Goal: Navigation & Orientation: Find specific page/section

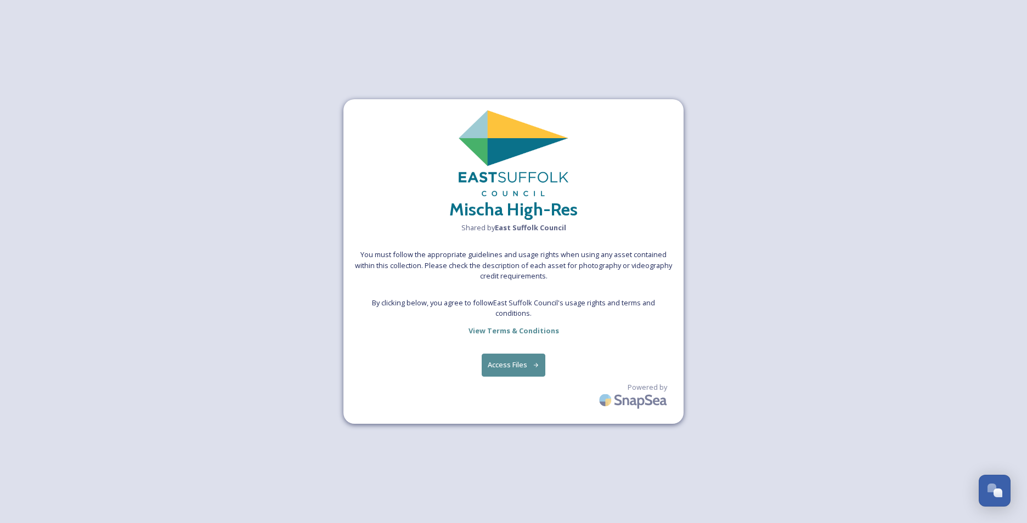
click at [509, 365] on button "Access Files" at bounding box center [514, 365] width 64 height 22
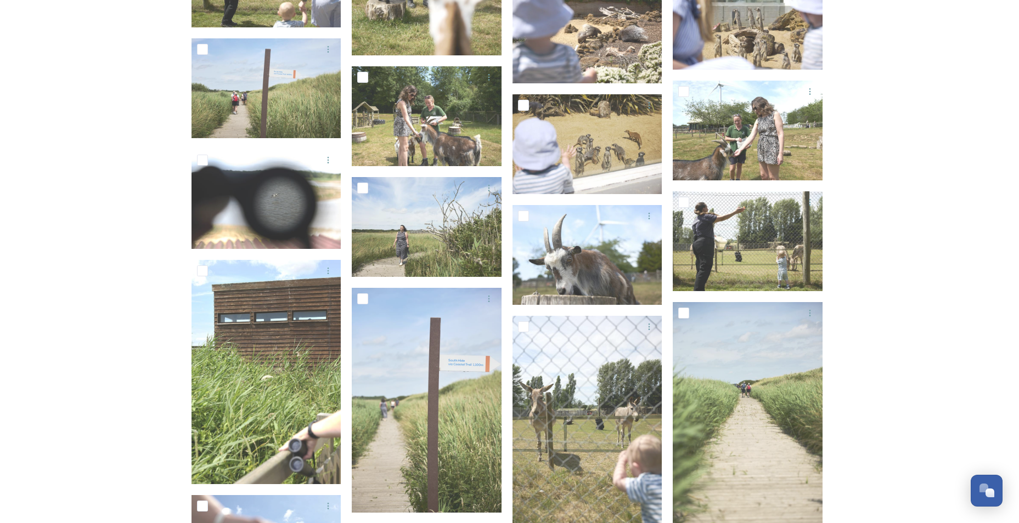
scroll to position [1611, 0]
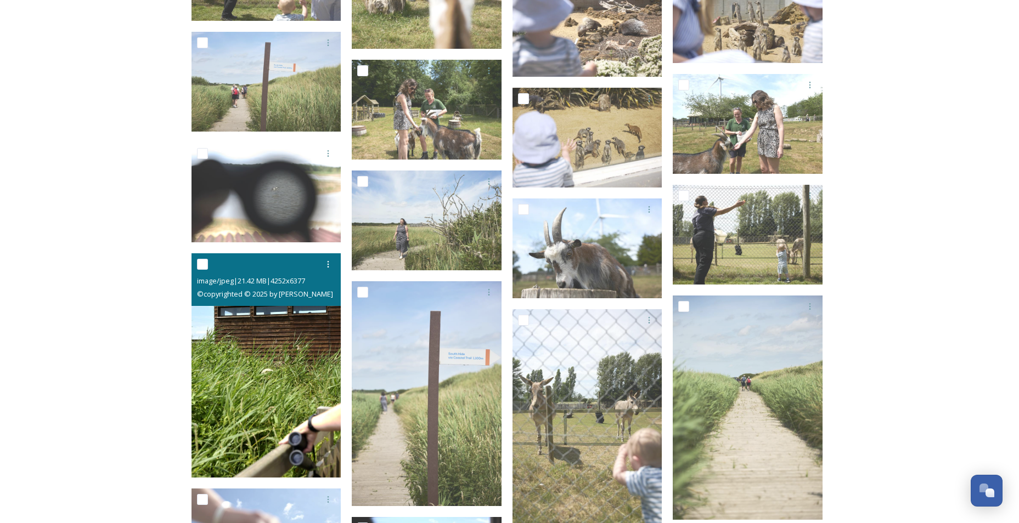
click at [301, 405] on img at bounding box center [267, 366] width 150 height 225
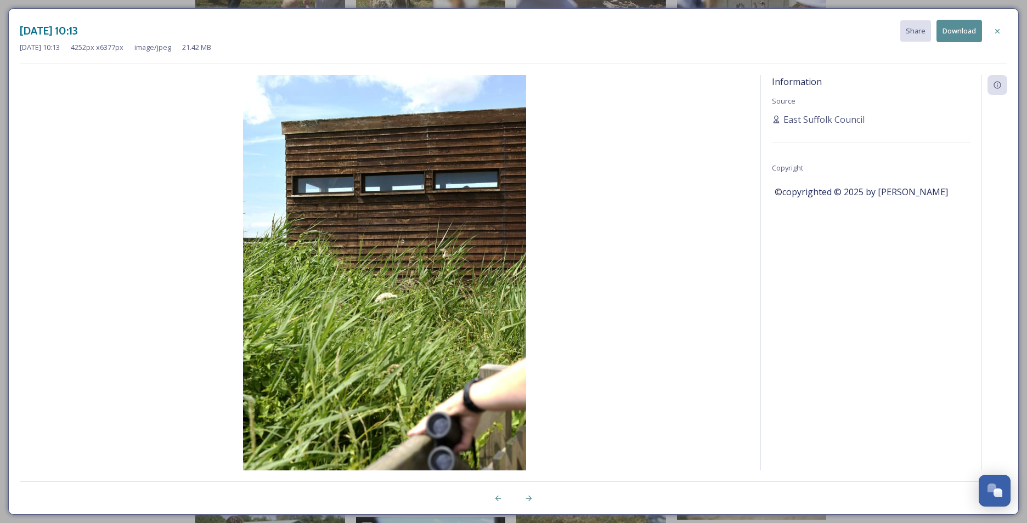
click at [301, 405] on img at bounding box center [385, 287] width 730 height 425
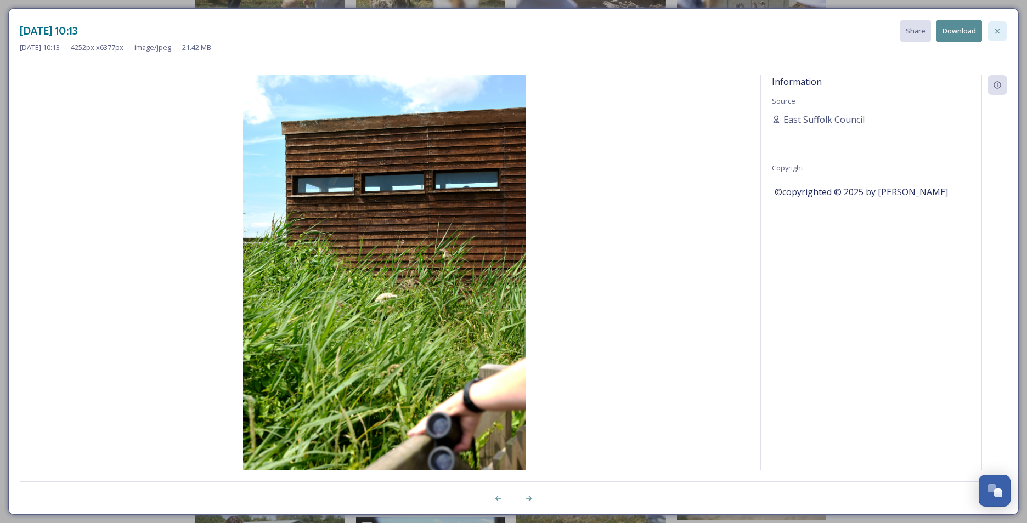
click at [1000, 31] on icon at bounding box center [997, 31] width 9 height 9
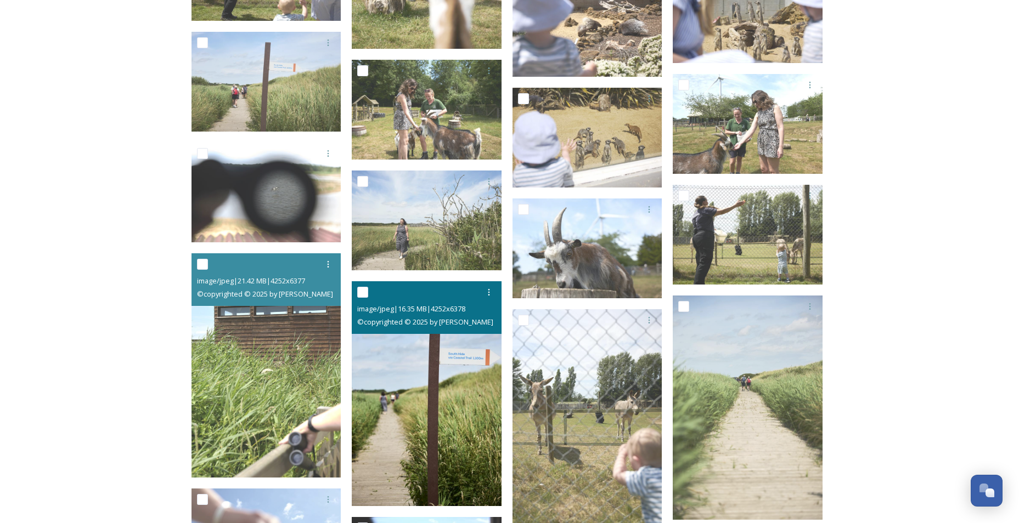
click at [454, 381] on img at bounding box center [427, 394] width 150 height 225
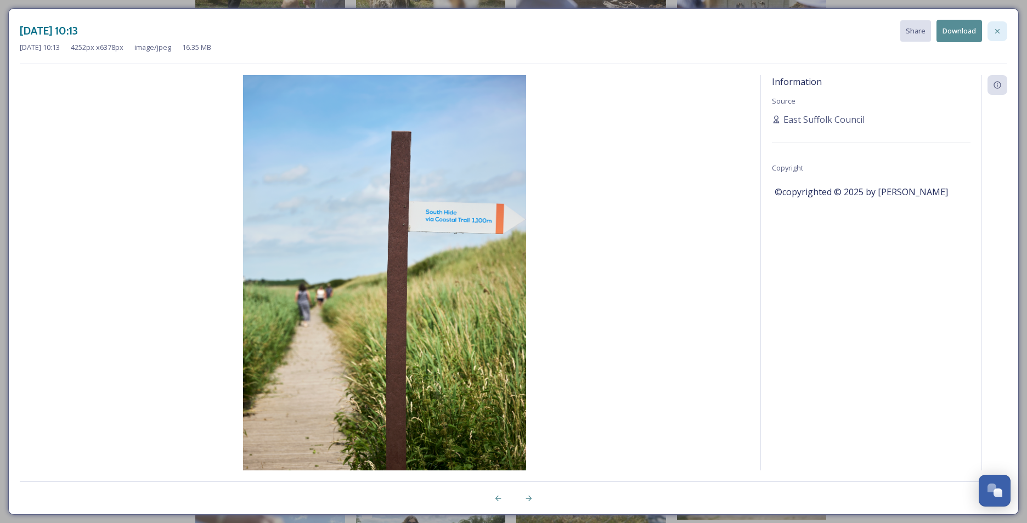
click at [995, 31] on icon at bounding box center [997, 31] width 9 height 9
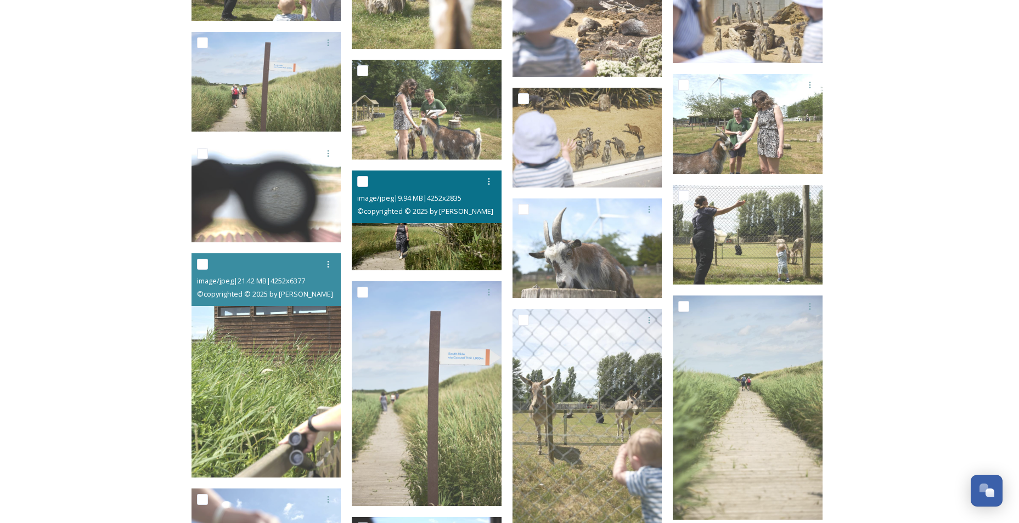
click at [430, 259] on img at bounding box center [427, 221] width 150 height 100
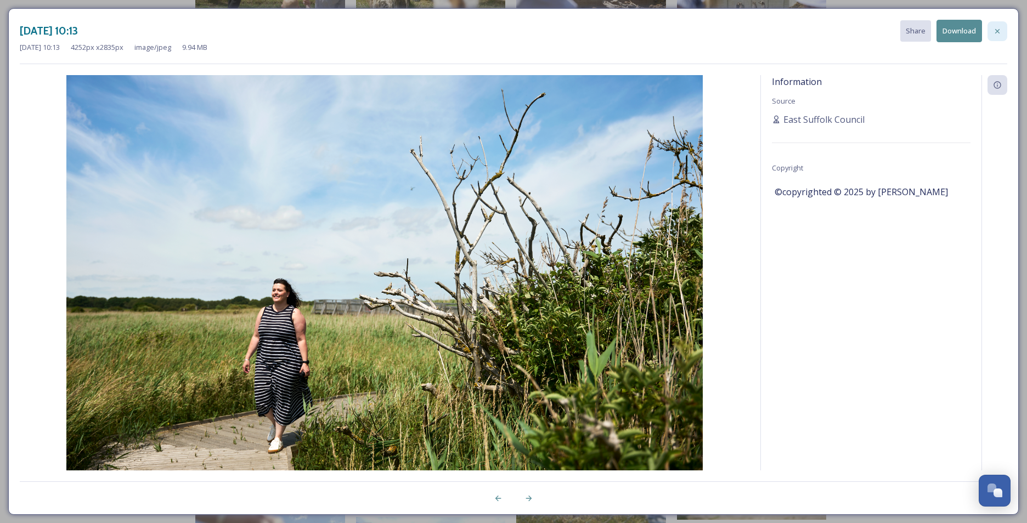
click at [997, 32] on icon at bounding box center [997, 31] width 9 height 9
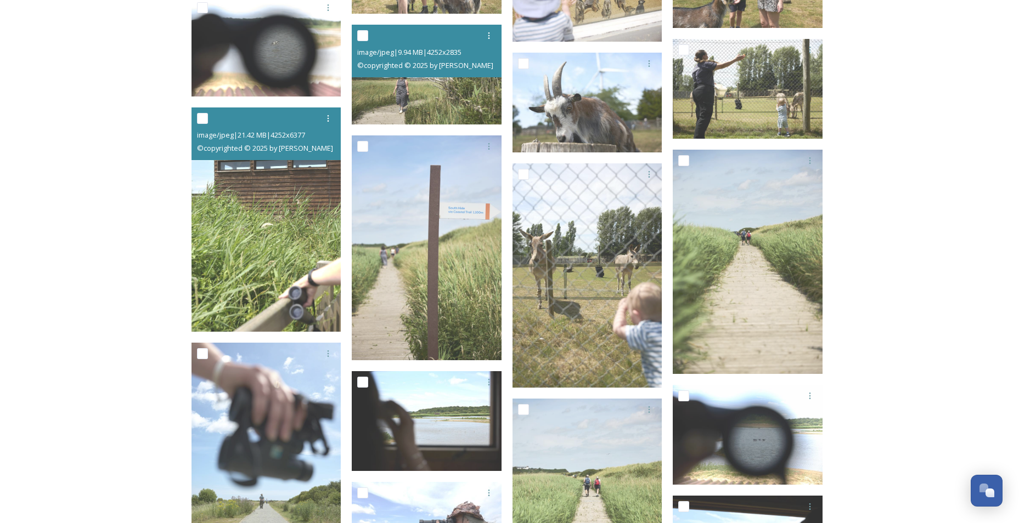
scroll to position [1779, 0]
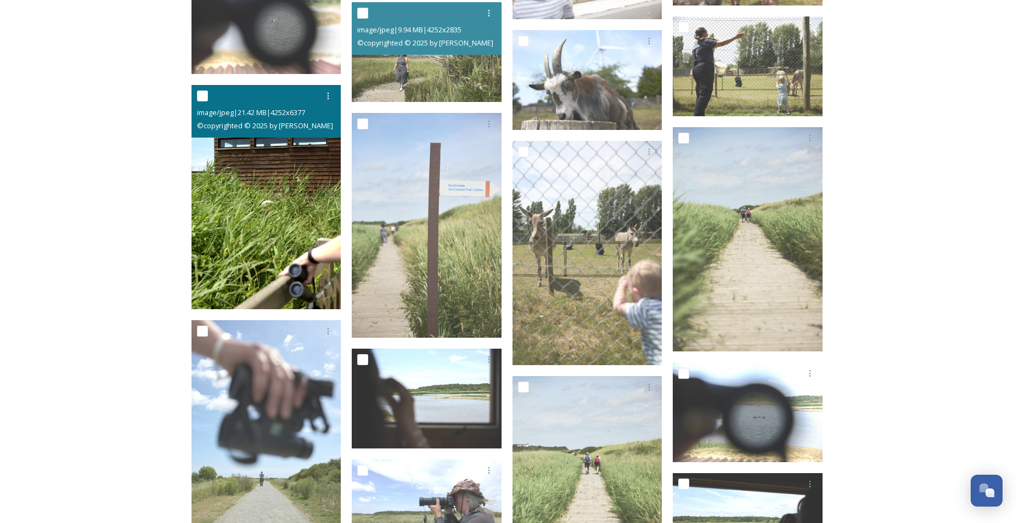
click at [257, 264] on img at bounding box center [267, 197] width 150 height 225
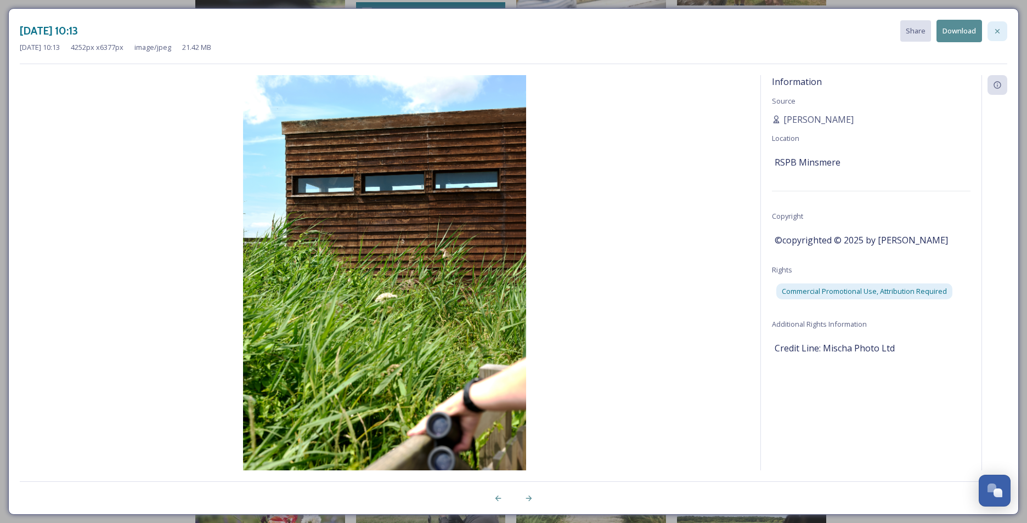
click at [999, 30] on icon at bounding box center [997, 31] width 4 height 4
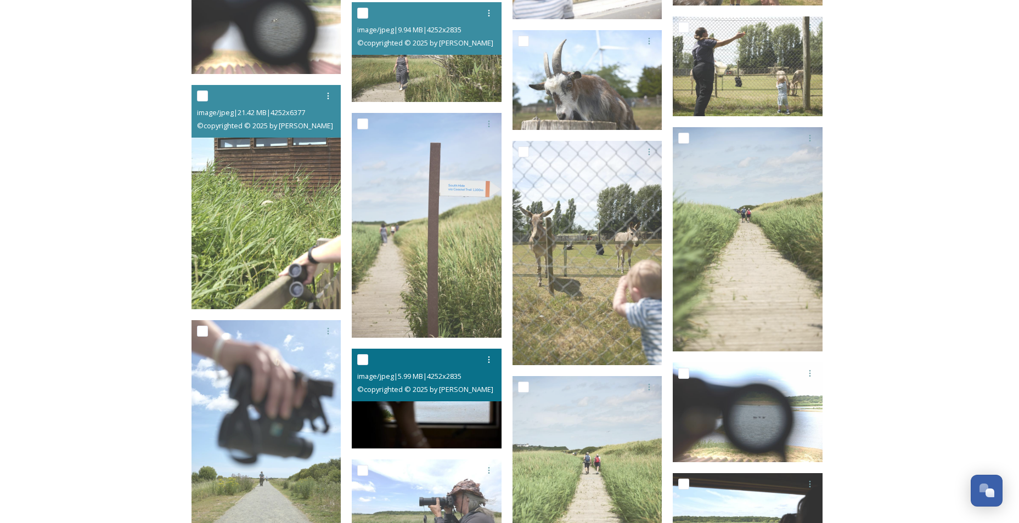
click at [451, 378] on span "image/jpeg | 5.99 MB | 4252 x 2835" at bounding box center [409, 376] width 104 height 10
click at [419, 402] on img at bounding box center [427, 398] width 150 height 100
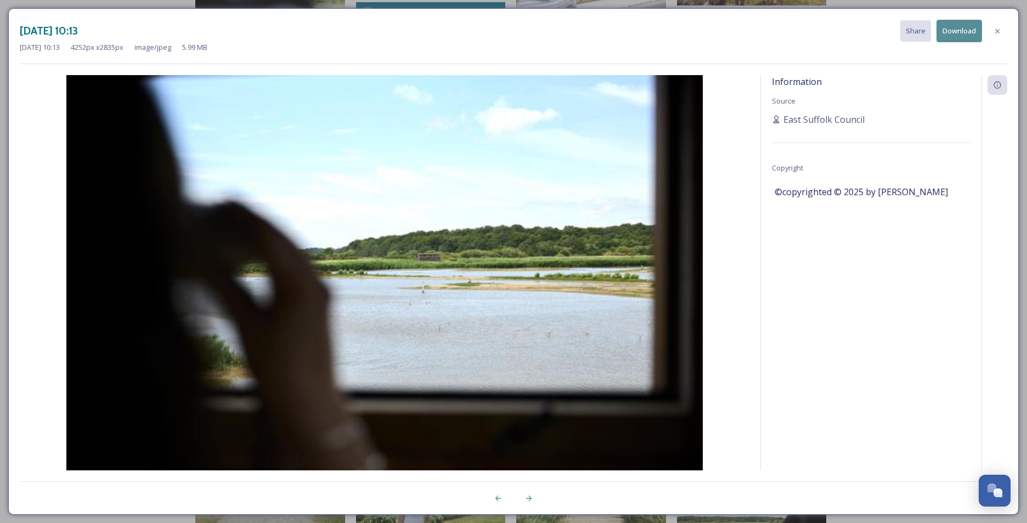
click at [418, 402] on img at bounding box center [385, 287] width 730 height 425
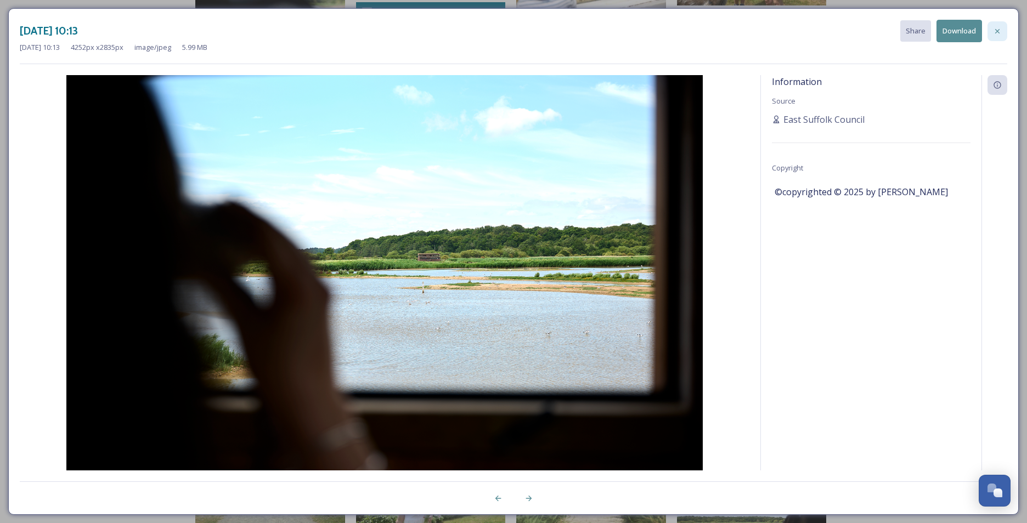
click at [997, 32] on icon at bounding box center [997, 31] width 4 height 4
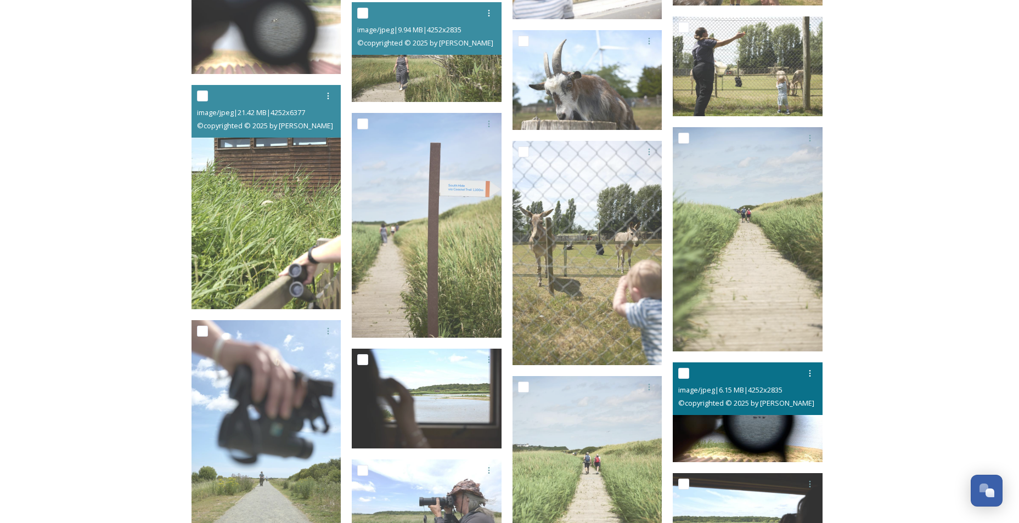
click at [690, 417] on img at bounding box center [748, 413] width 150 height 100
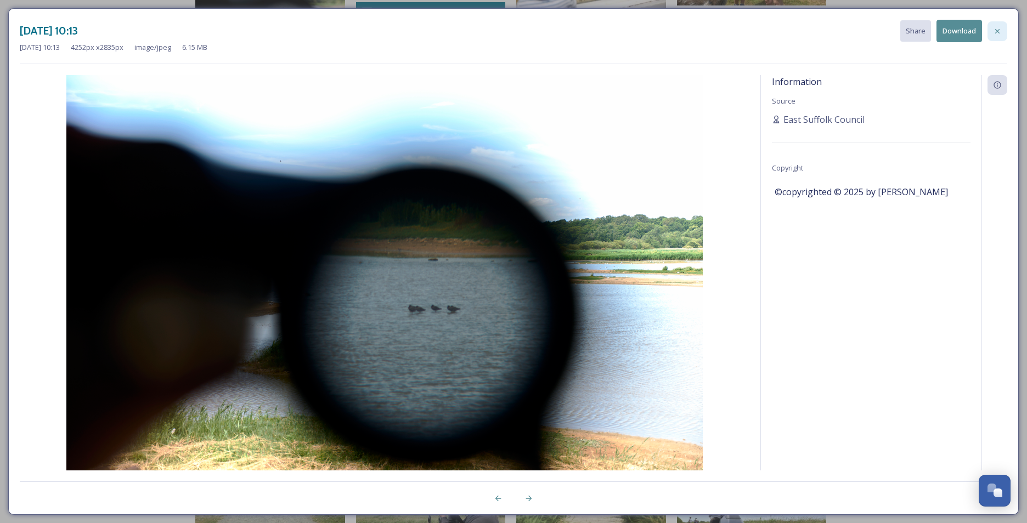
click at [996, 32] on icon at bounding box center [997, 31] width 4 height 4
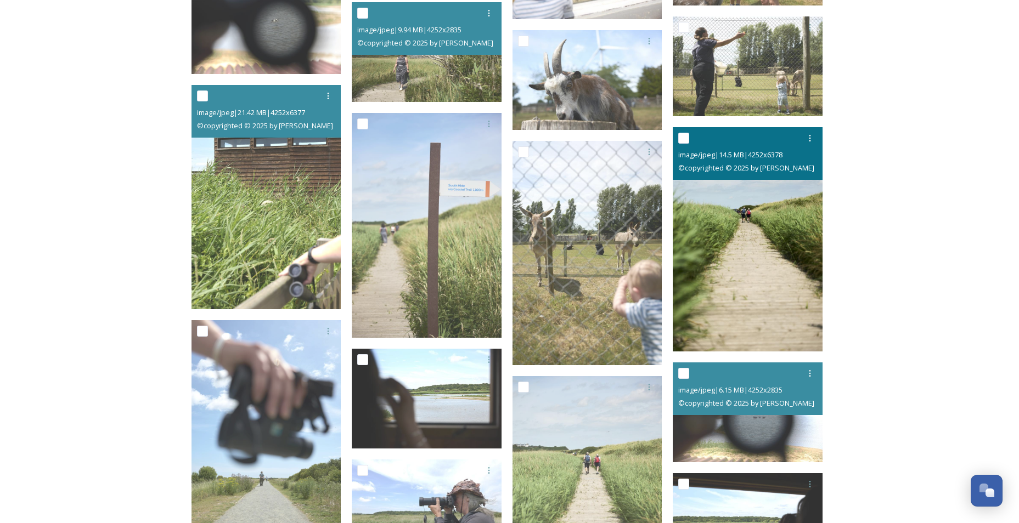
click at [699, 323] on img at bounding box center [748, 239] width 150 height 225
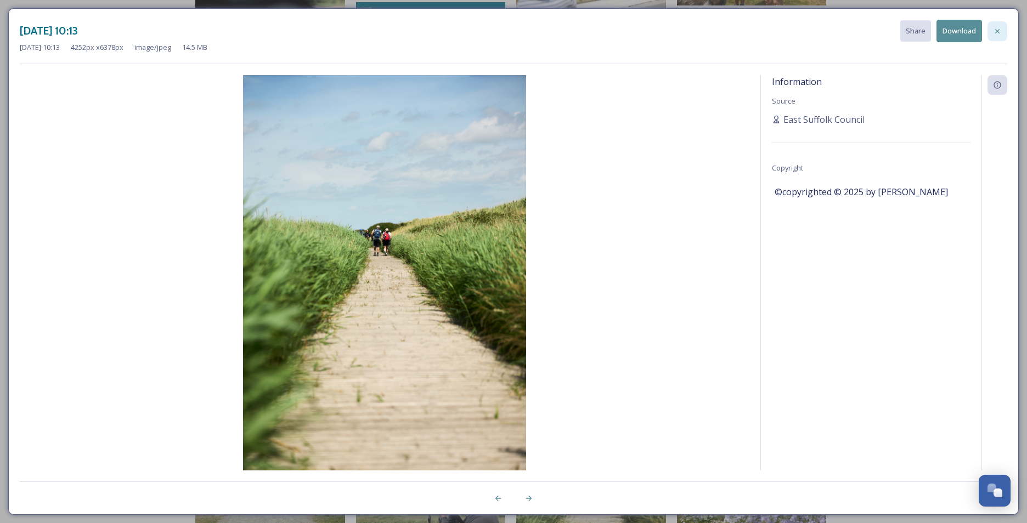
click at [1002, 32] on div at bounding box center [998, 31] width 20 height 20
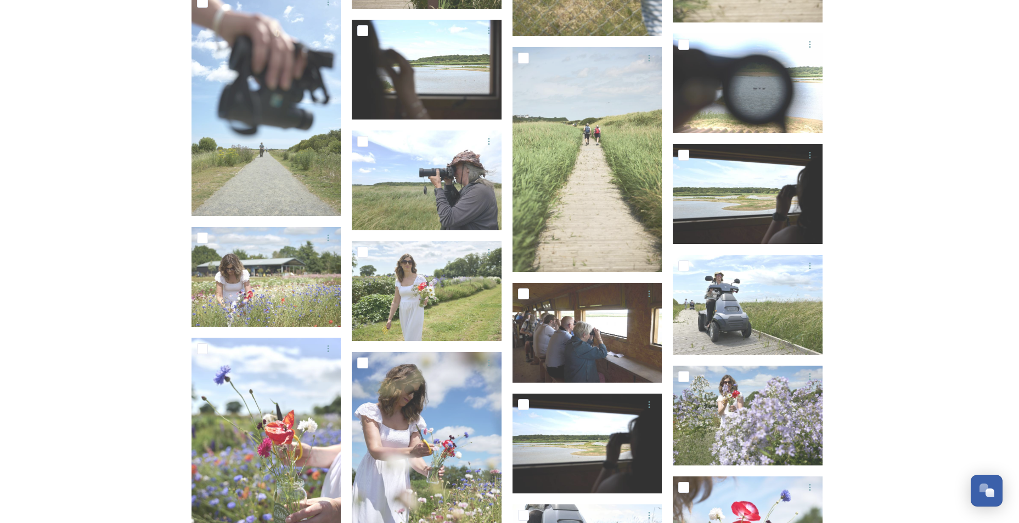
scroll to position [2130, 0]
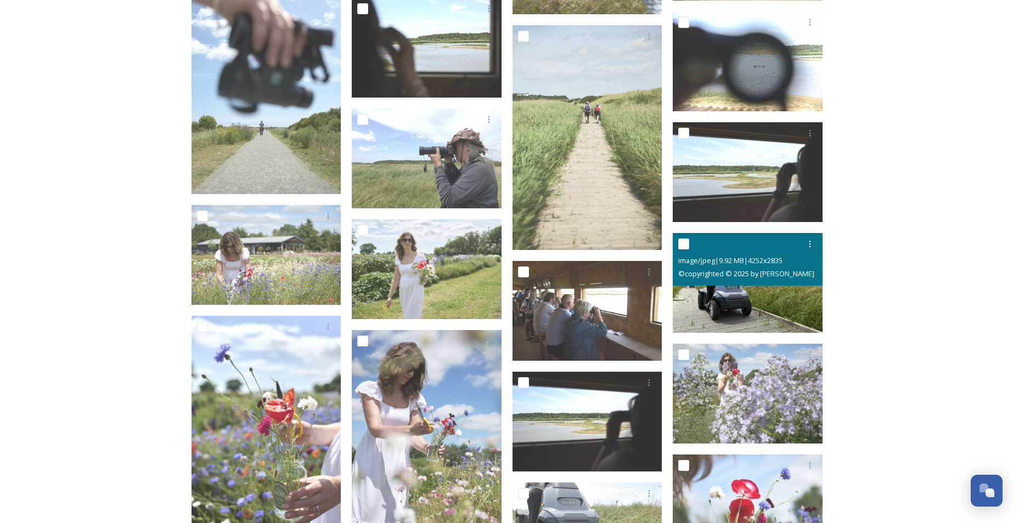
click at [722, 315] on img at bounding box center [748, 283] width 150 height 100
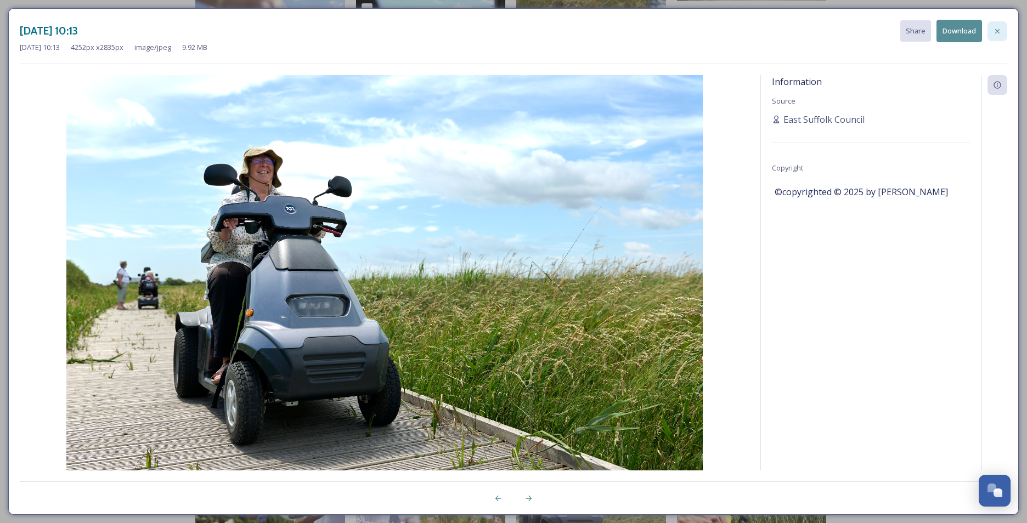
click at [997, 29] on icon at bounding box center [997, 31] width 9 height 9
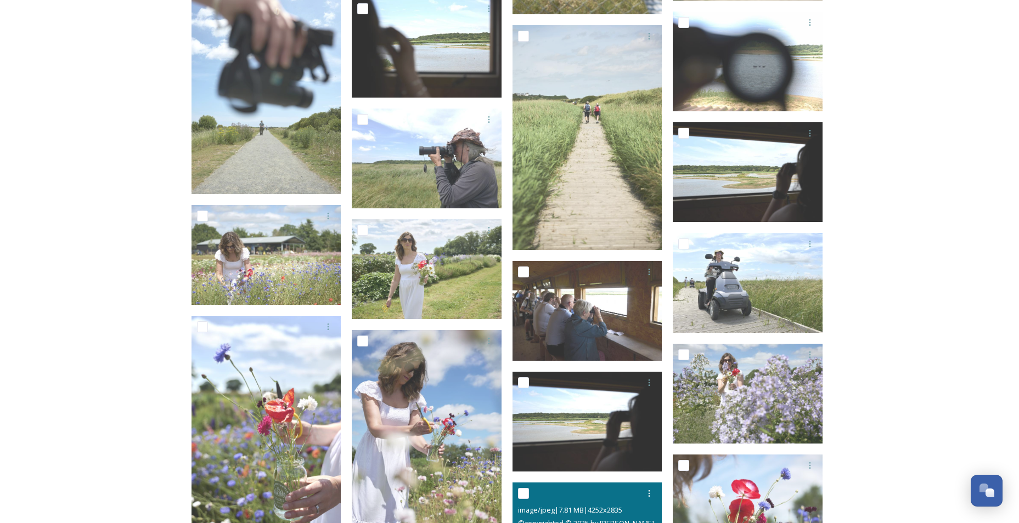
click at [576, 488] on div at bounding box center [589, 494] width 142 height 20
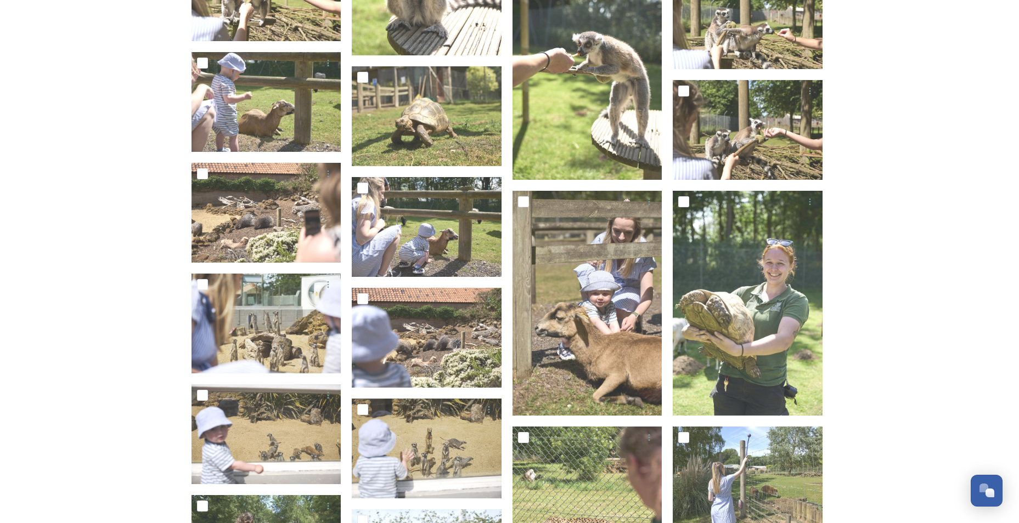
scroll to position [1383, 0]
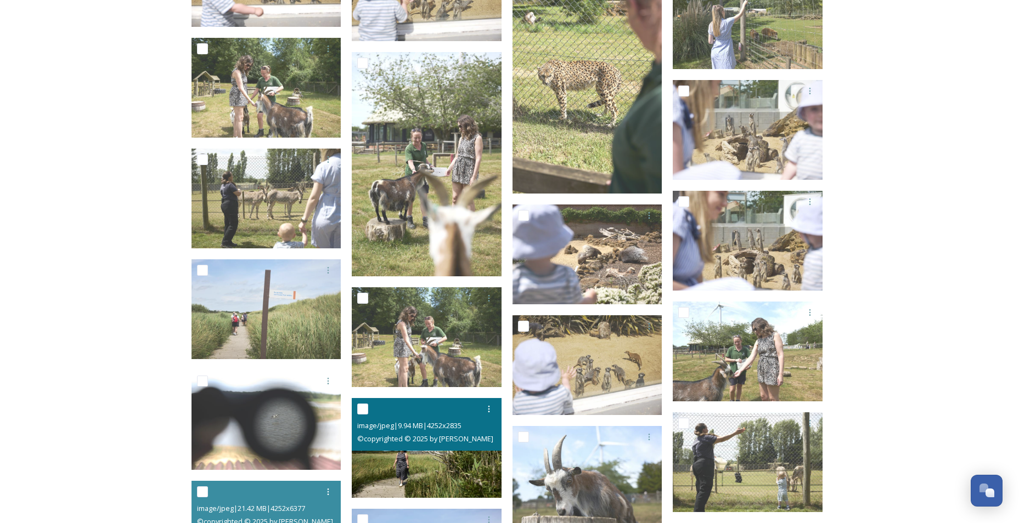
click at [414, 470] on img at bounding box center [427, 448] width 150 height 100
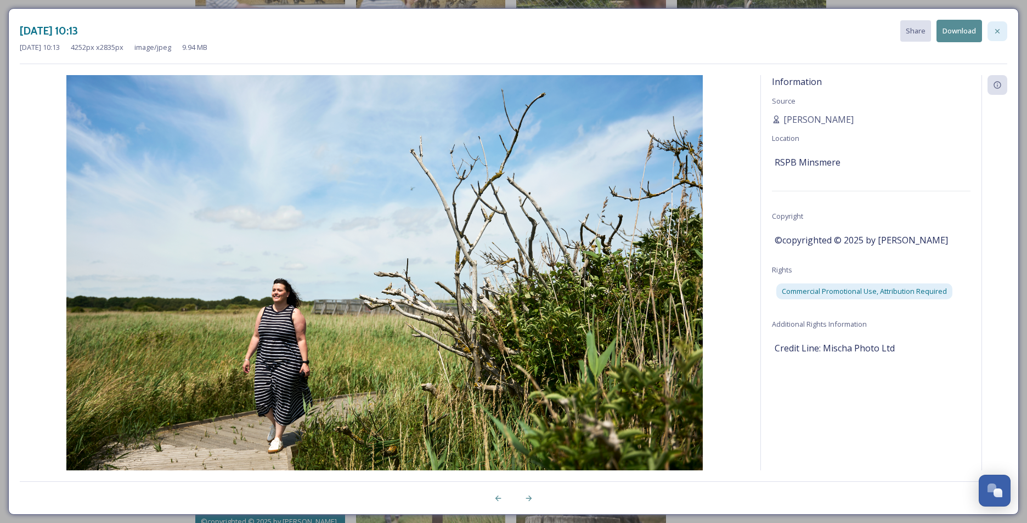
click at [993, 31] on icon at bounding box center [997, 31] width 9 height 9
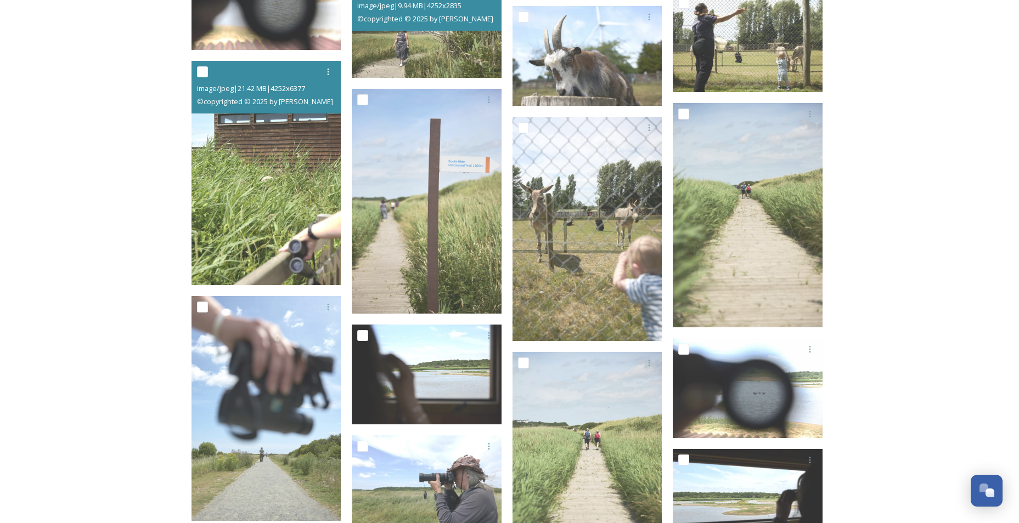
scroll to position [1832, 0]
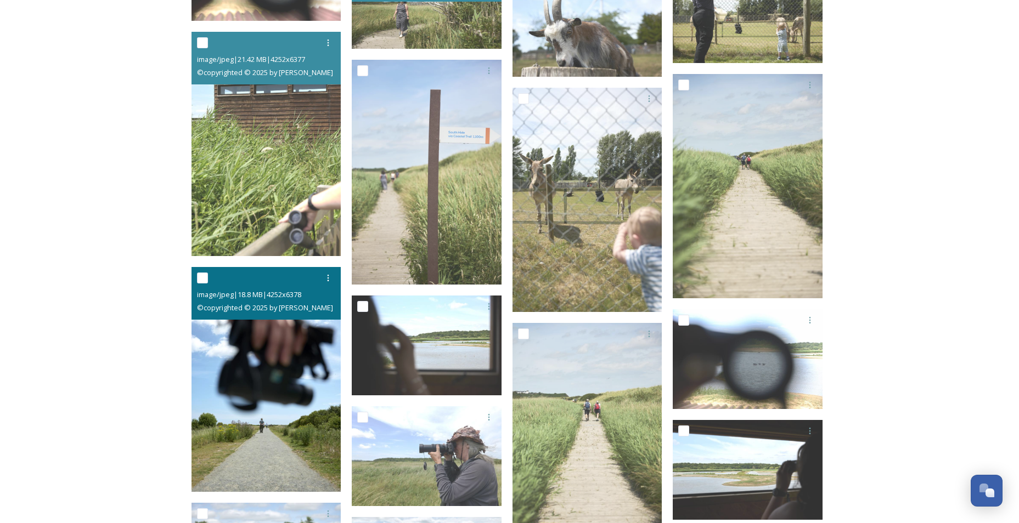
click at [283, 375] on img at bounding box center [267, 379] width 150 height 225
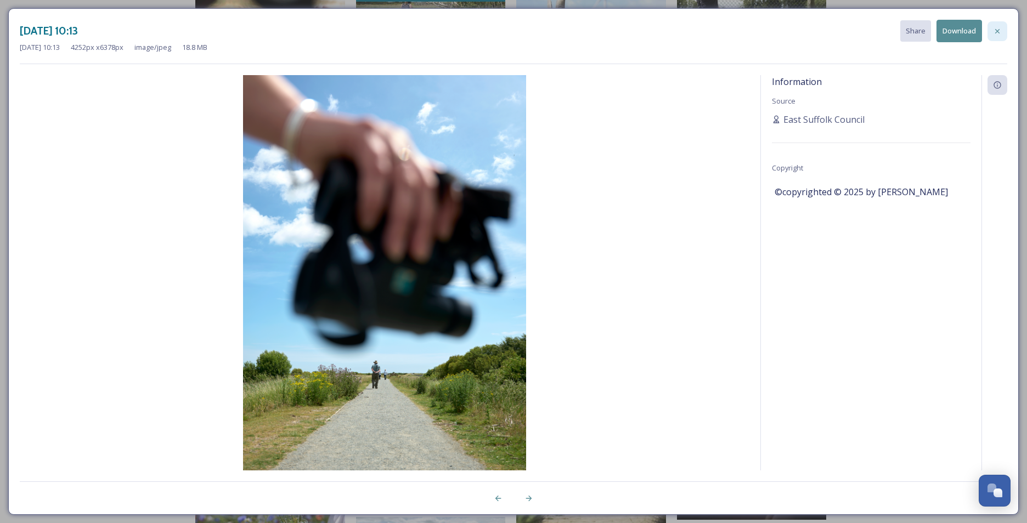
click at [1000, 30] on icon at bounding box center [997, 31] width 9 height 9
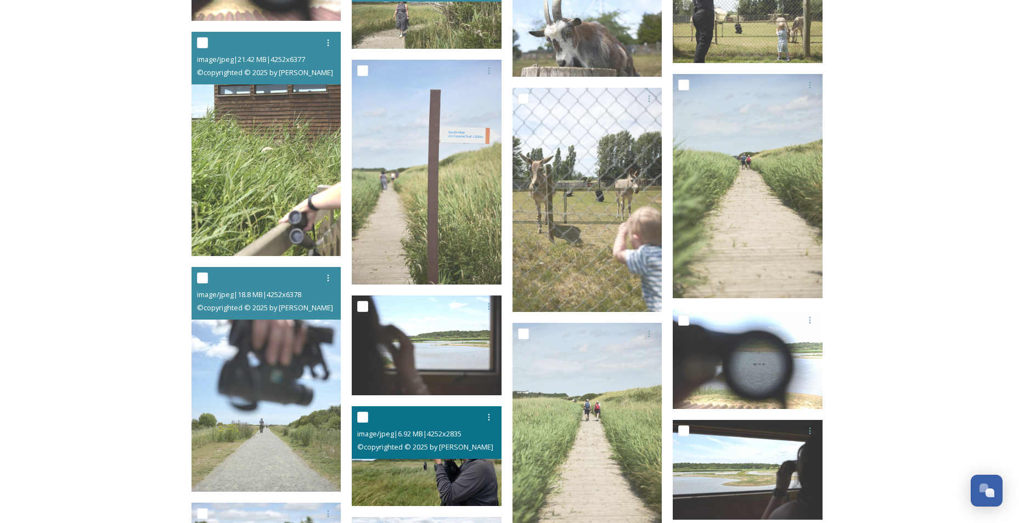
click at [465, 471] on img at bounding box center [427, 456] width 150 height 100
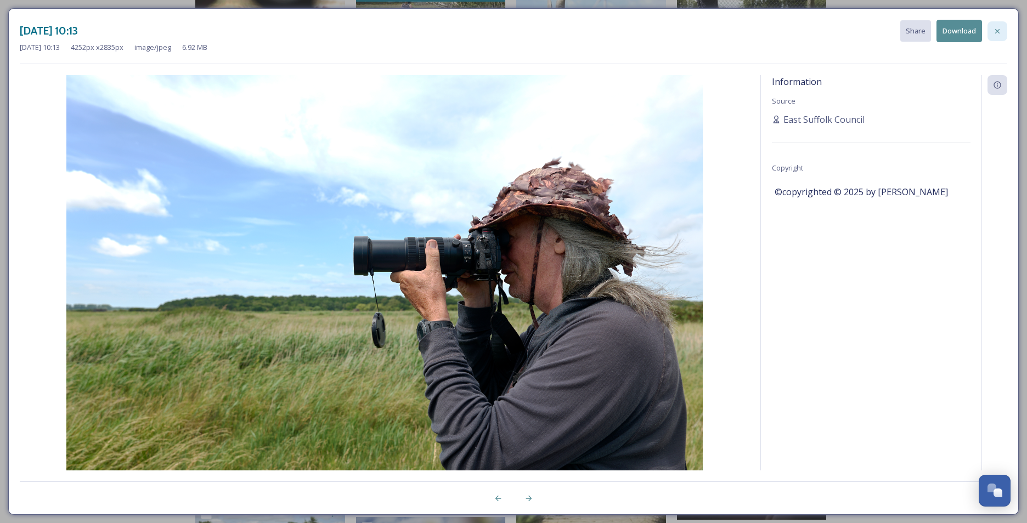
click at [999, 32] on icon at bounding box center [997, 31] width 4 height 4
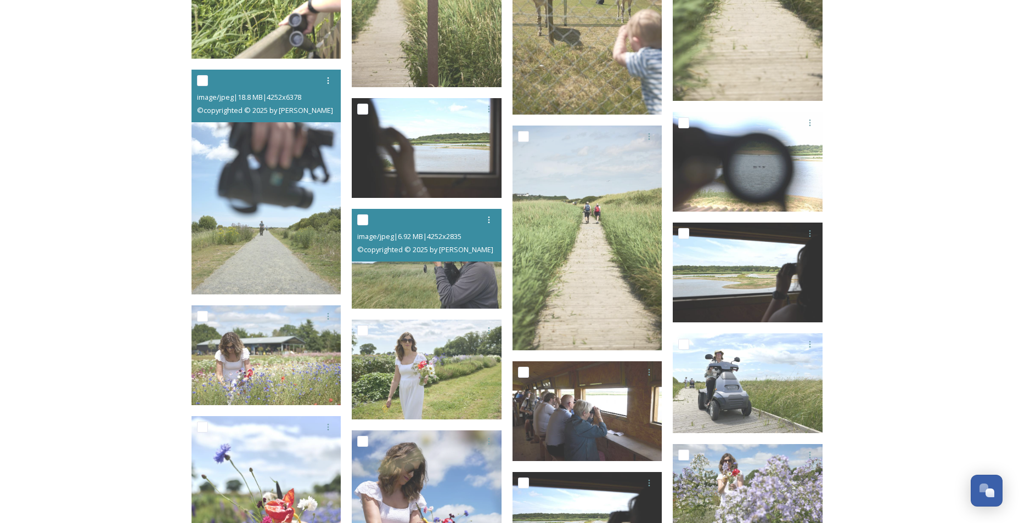
scroll to position [2081, 0]
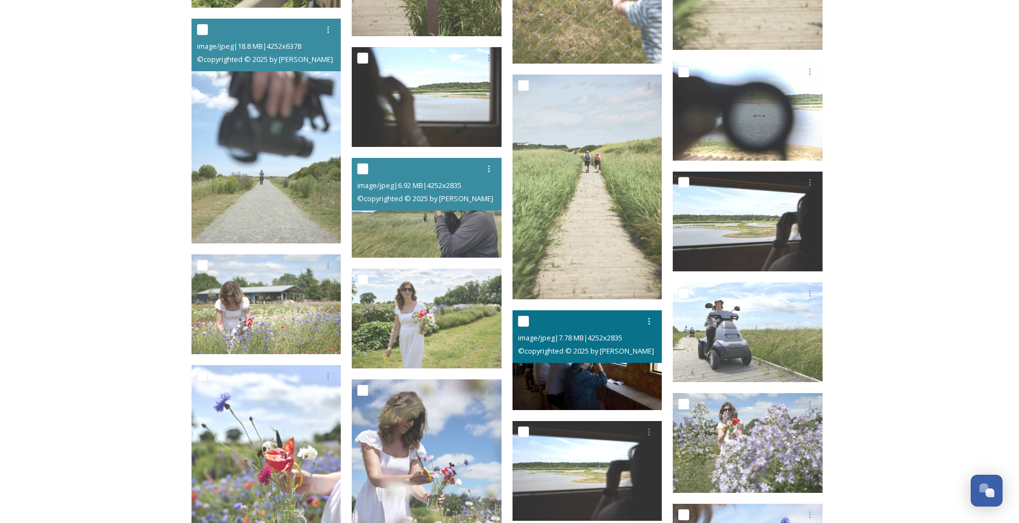
click at [627, 379] on img at bounding box center [588, 361] width 150 height 100
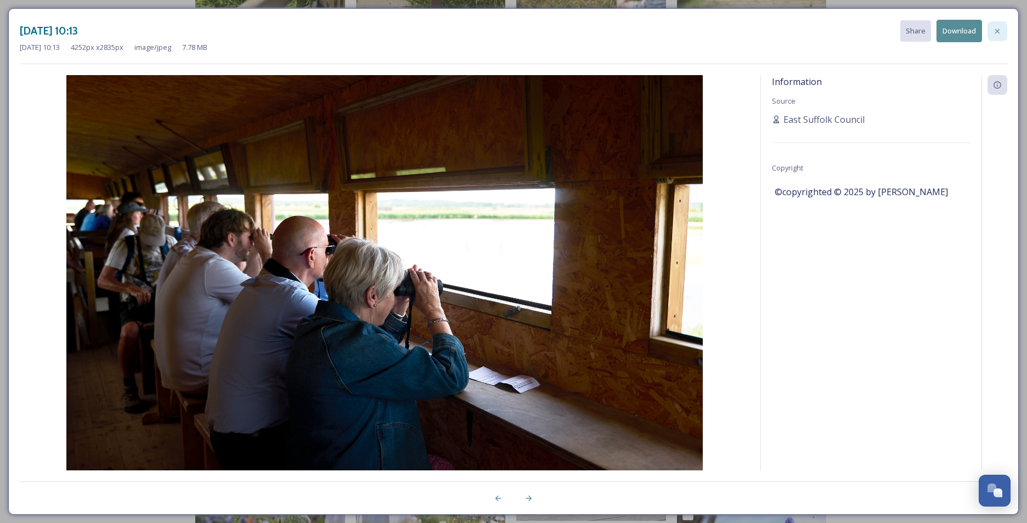
click at [998, 31] on icon at bounding box center [997, 31] width 4 height 4
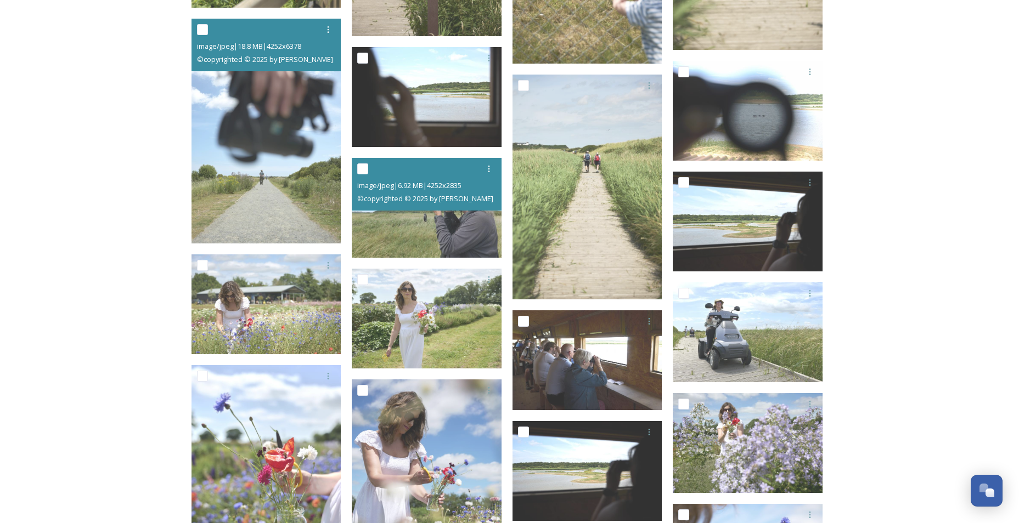
scroll to position [1623, 0]
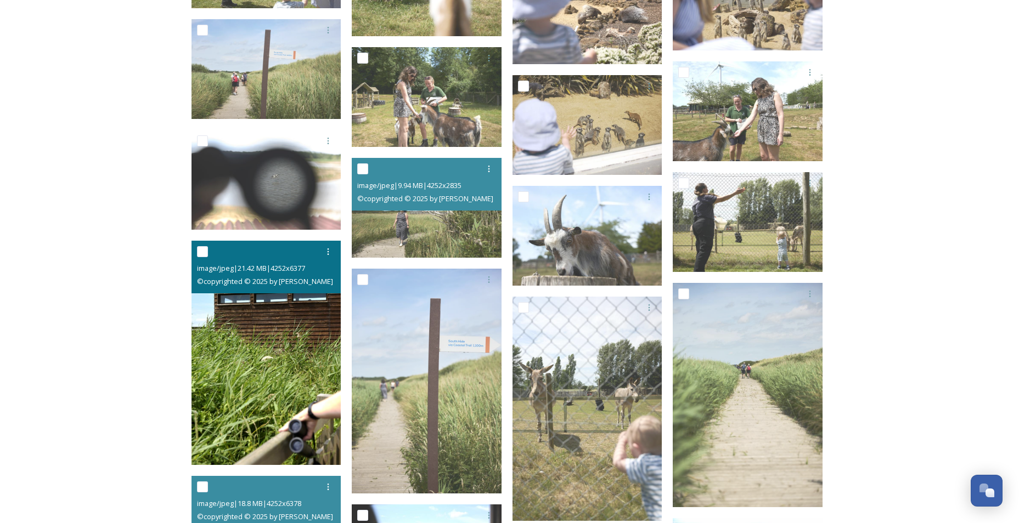
click at [257, 395] on img at bounding box center [267, 353] width 150 height 225
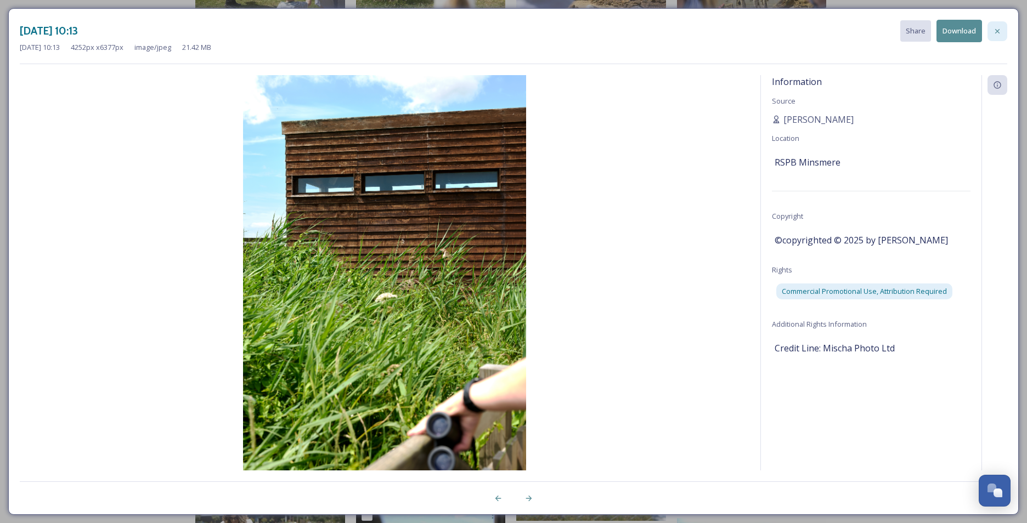
click at [994, 31] on icon at bounding box center [997, 31] width 9 height 9
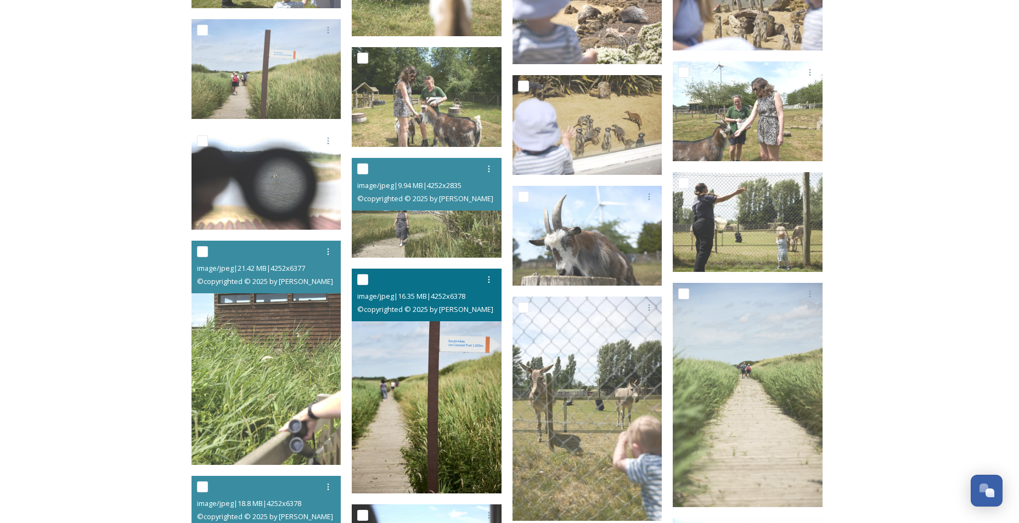
click at [471, 360] on img at bounding box center [427, 381] width 150 height 225
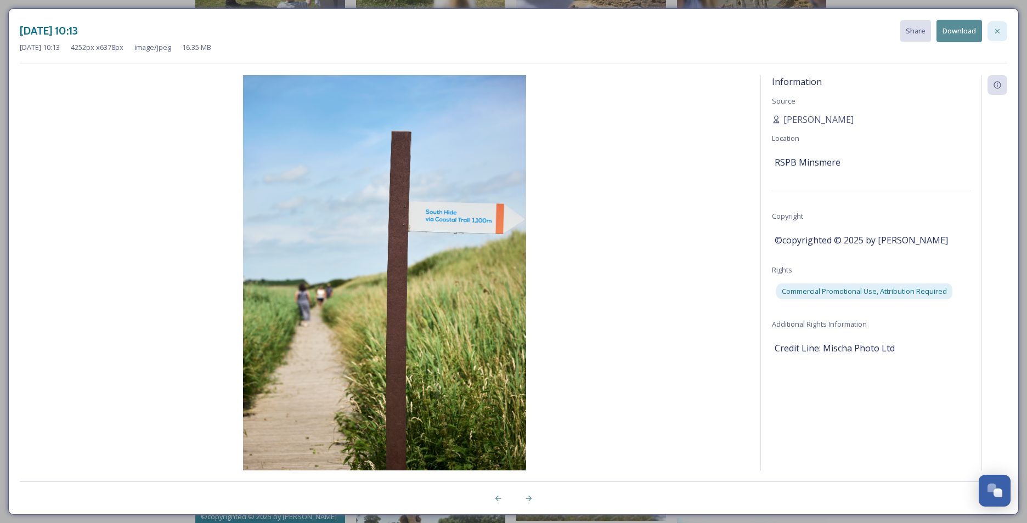
click at [997, 31] on icon at bounding box center [997, 31] width 4 height 4
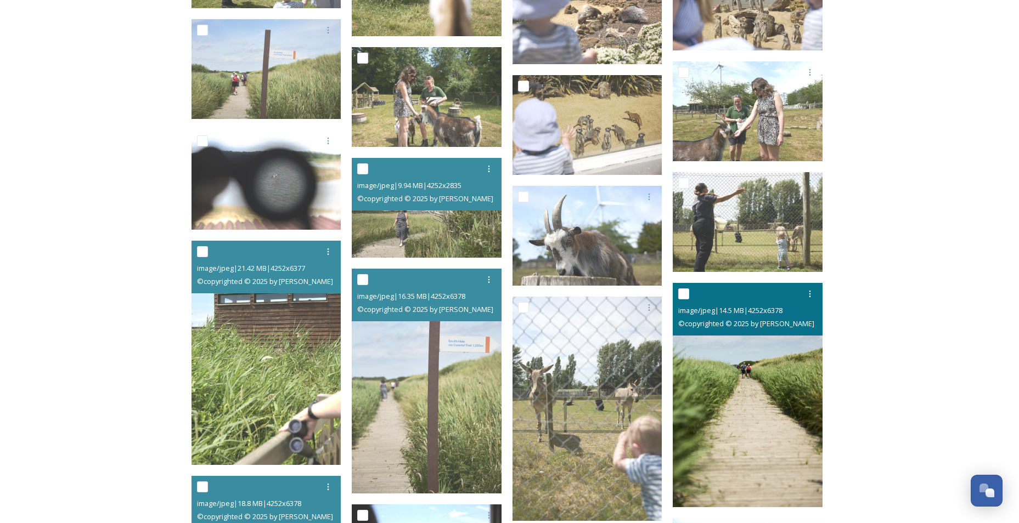
click at [735, 388] on img at bounding box center [748, 395] width 150 height 225
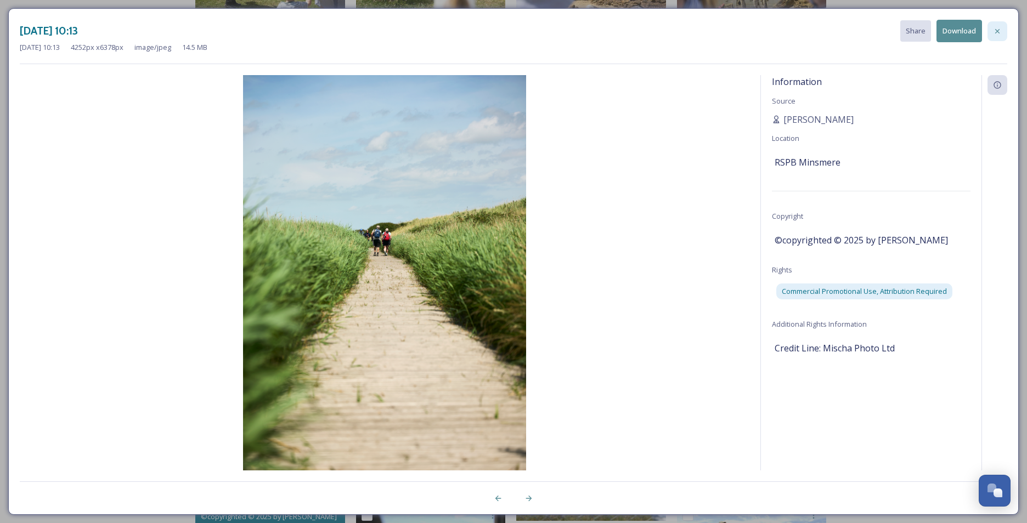
click at [994, 28] on icon at bounding box center [997, 31] width 9 height 9
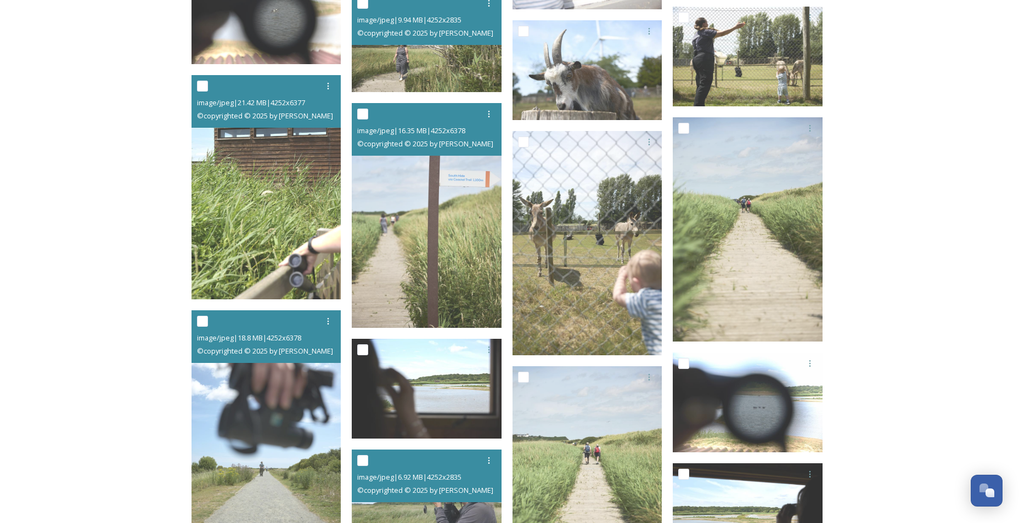
scroll to position [1799, 0]
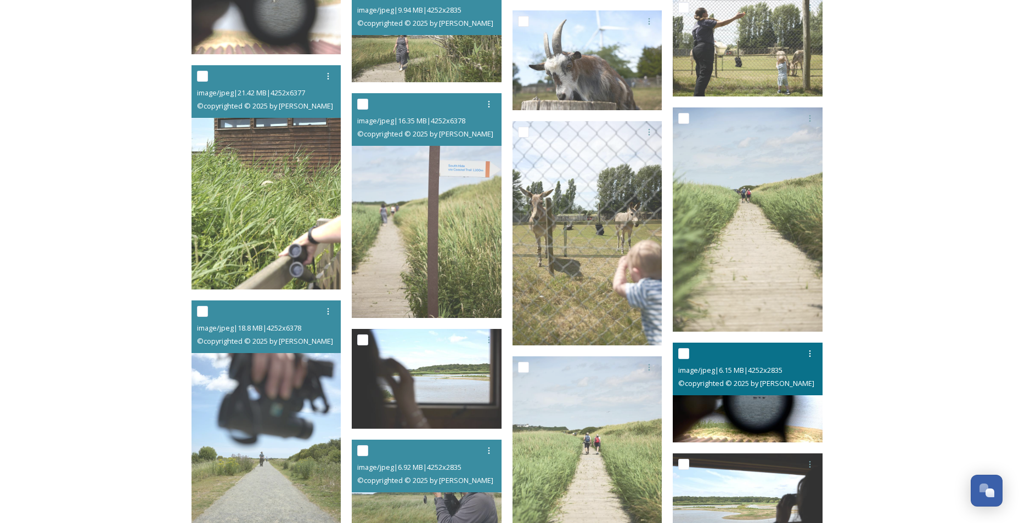
click at [755, 423] on img at bounding box center [748, 393] width 150 height 100
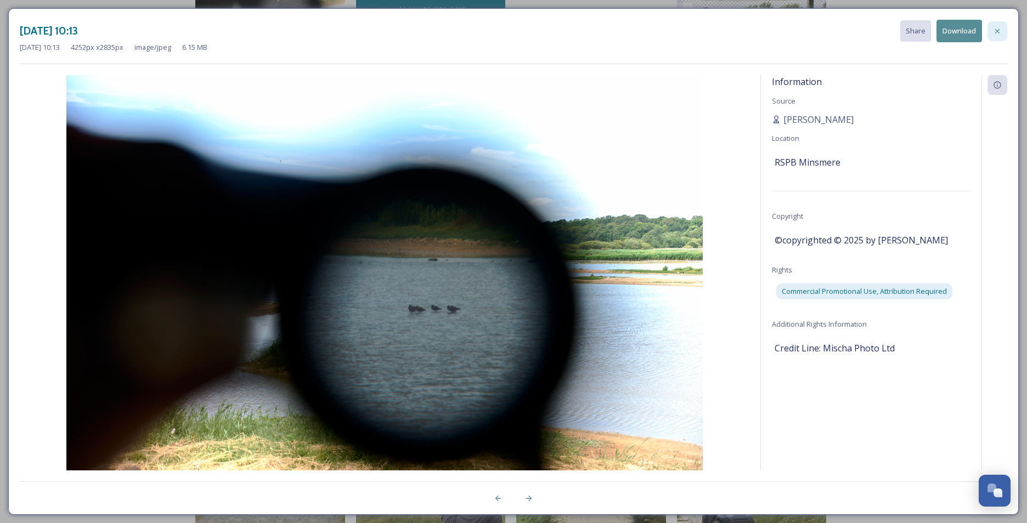
click at [1001, 27] on icon at bounding box center [997, 31] width 9 height 9
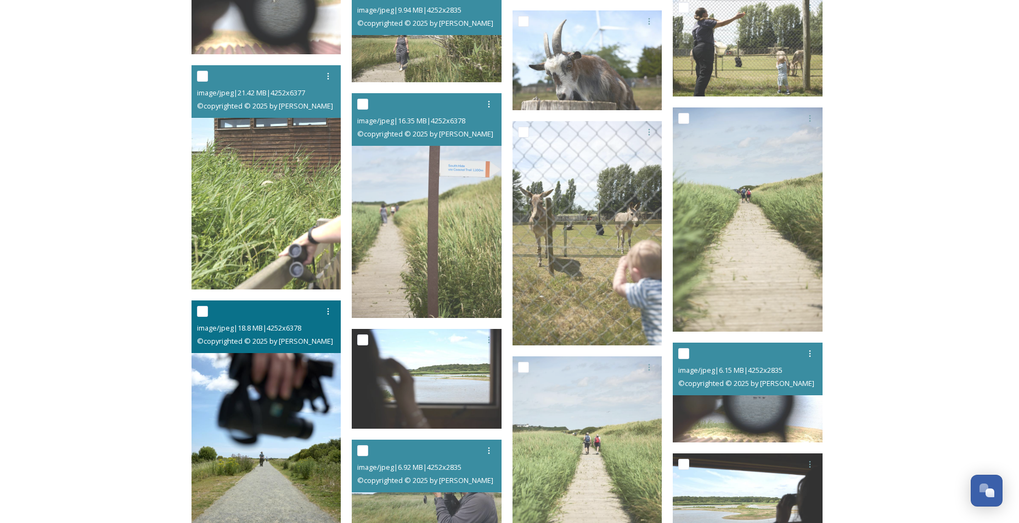
click at [294, 458] on img at bounding box center [267, 413] width 150 height 225
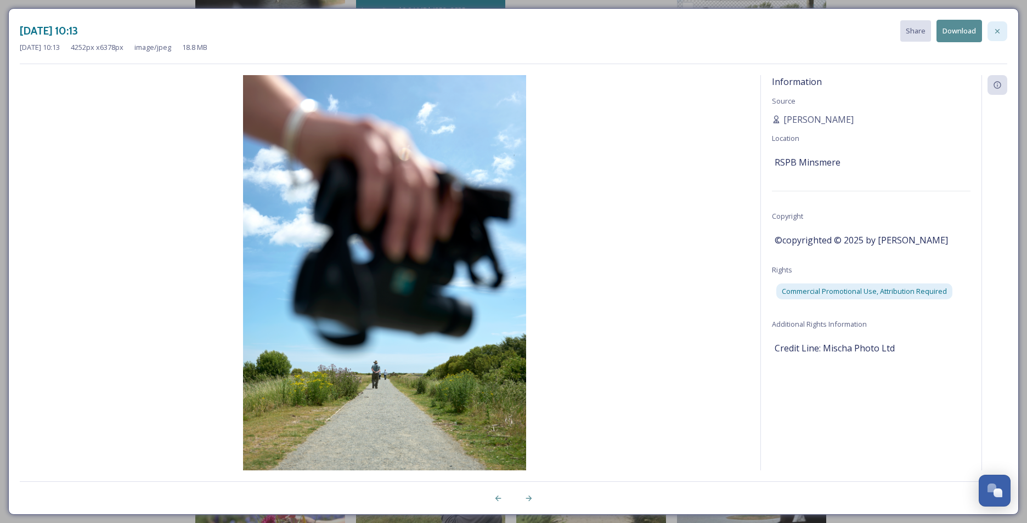
click at [1001, 32] on icon at bounding box center [997, 31] width 9 height 9
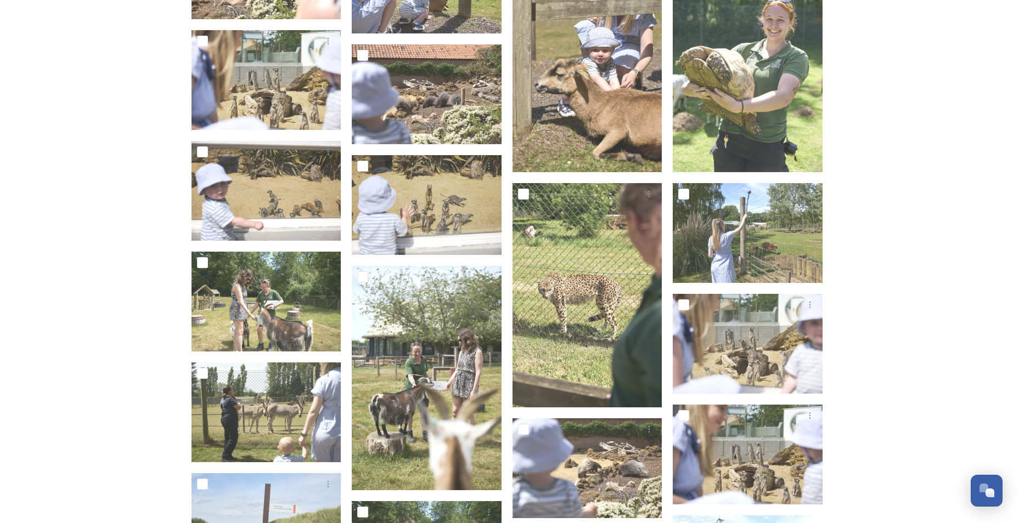
scroll to position [711, 0]
